Goal: Information Seeking & Learning: Learn about a topic

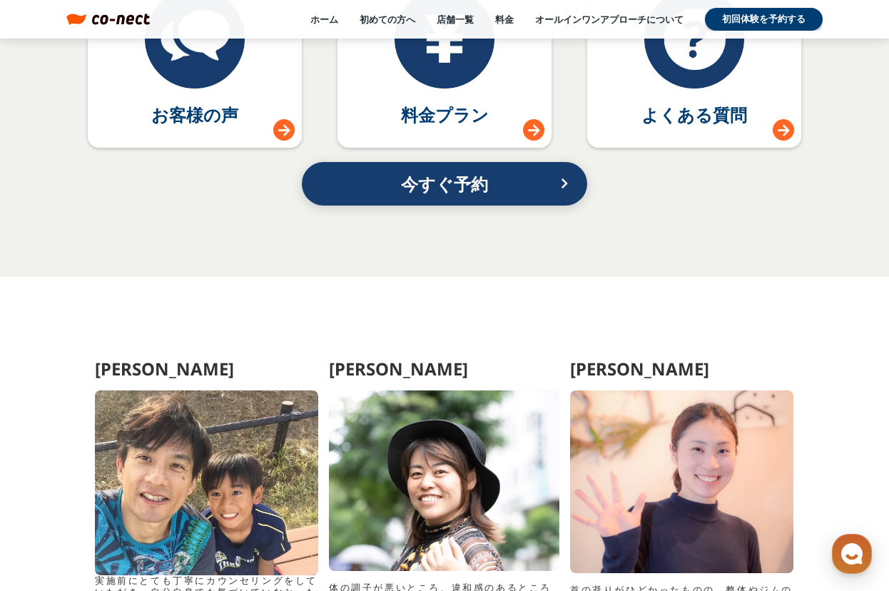
scroll to position [6493, 0]
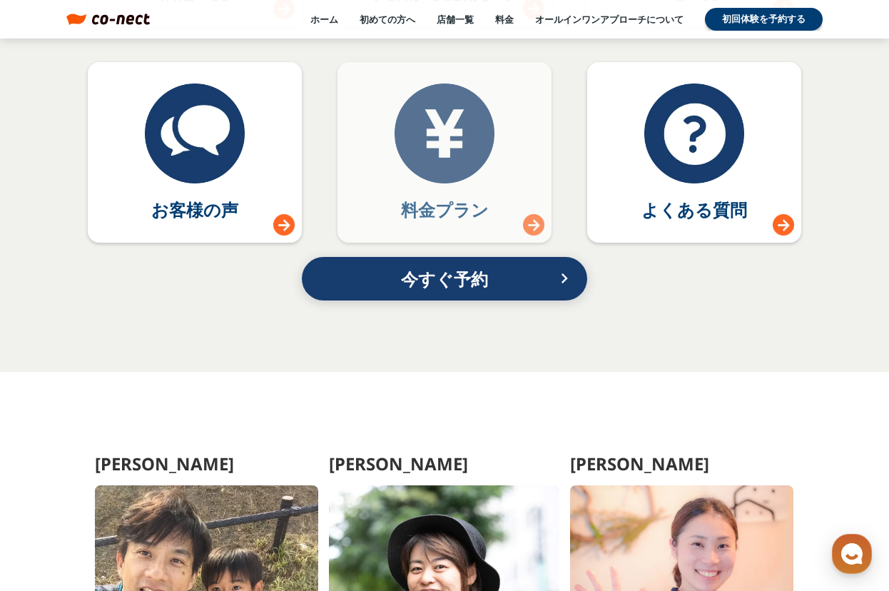
click at [422, 132] on div at bounding box center [445, 133] width 100 height 100
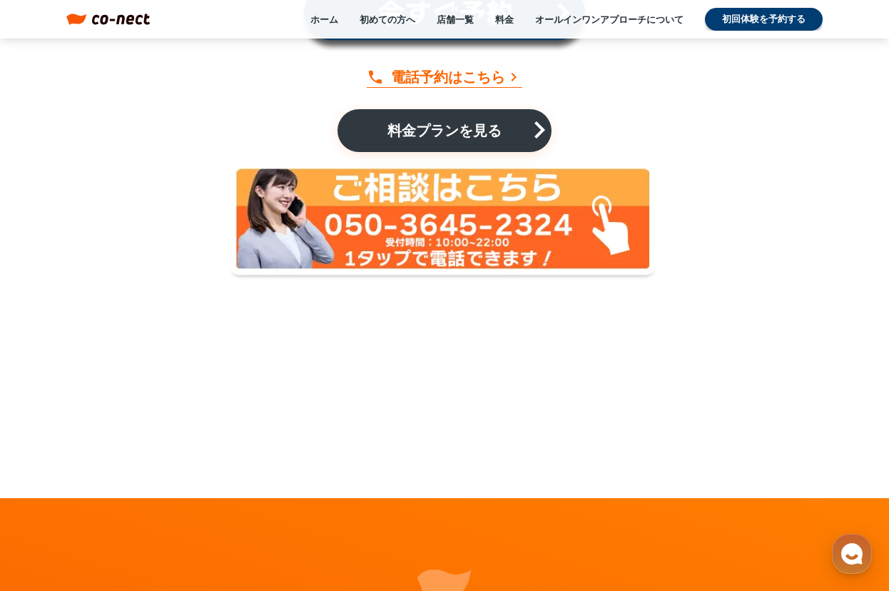
scroll to position [2422, 0]
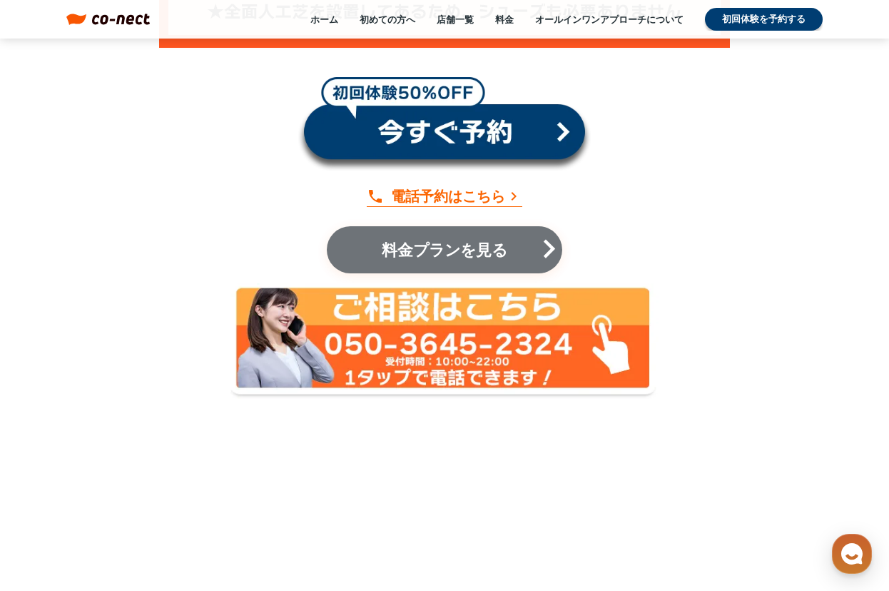
click at [405, 229] on link "料金プランを見る keyboard_arrow_right" at bounding box center [444, 249] width 235 height 47
